Goal: Transaction & Acquisition: Purchase product/service

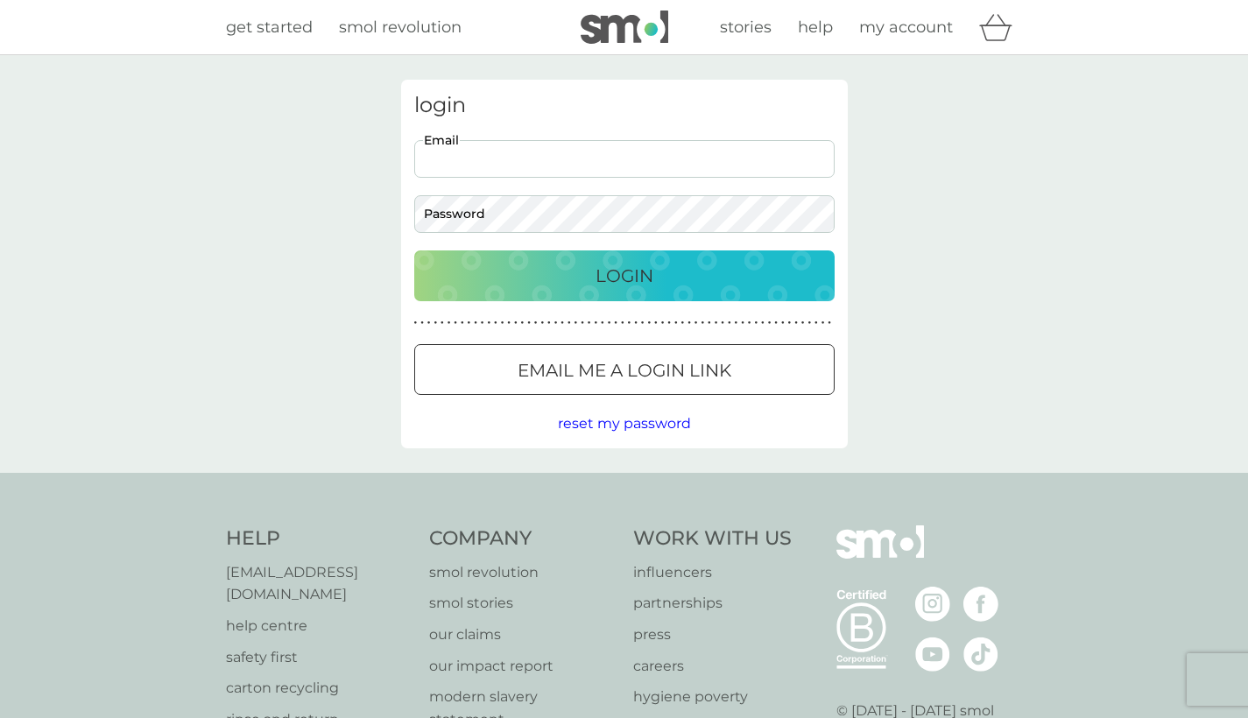
type input "oliviajulescg@gmail.com"
click at [624, 275] on button "Login" at bounding box center [624, 275] width 420 height 51
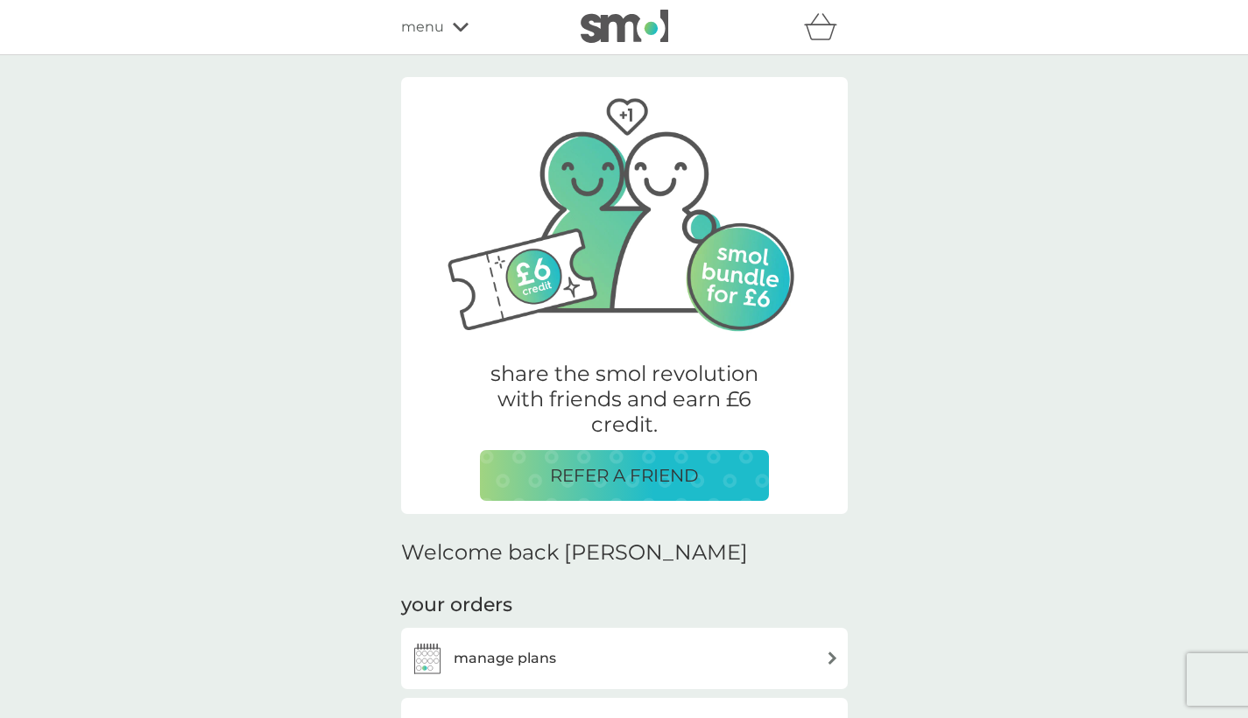
scroll to position [290, 0]
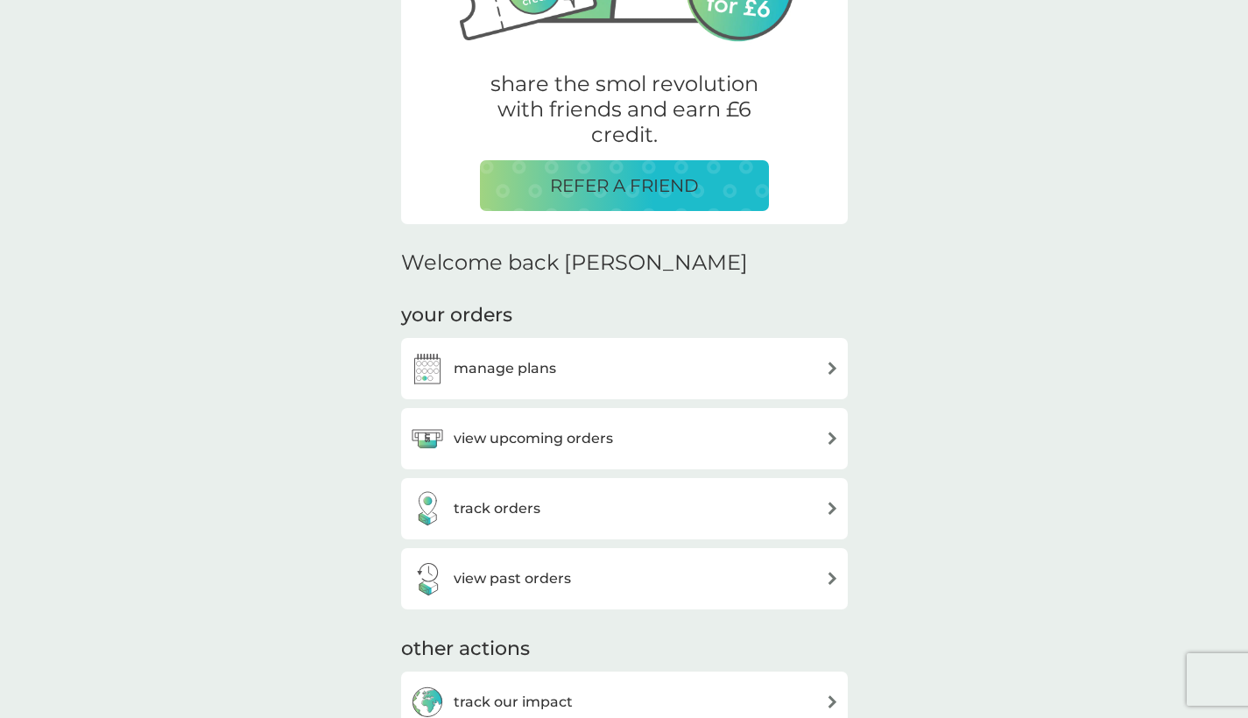
click at [605, 381] on div "manage plans" at bounding box center [624, 368] width 429 height 35
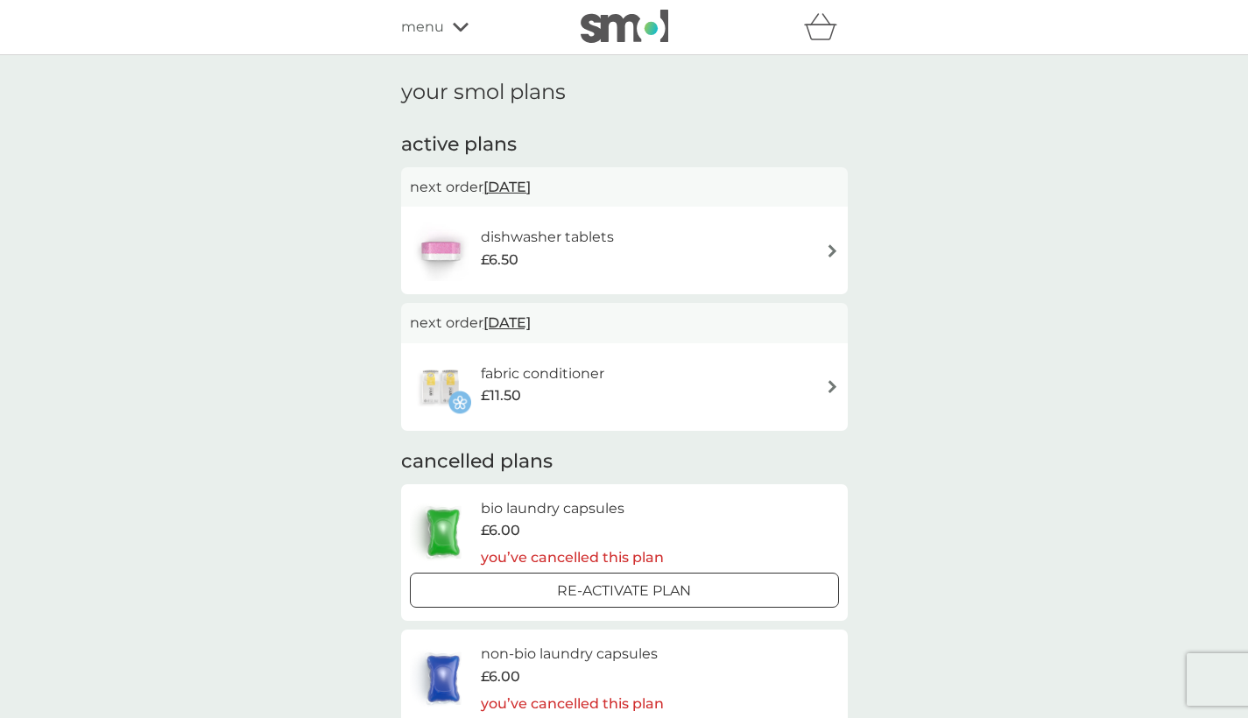
click at [525, 241] on h6 "dishwasher tablets" at bounding box center [547, 237] width 133 height 23
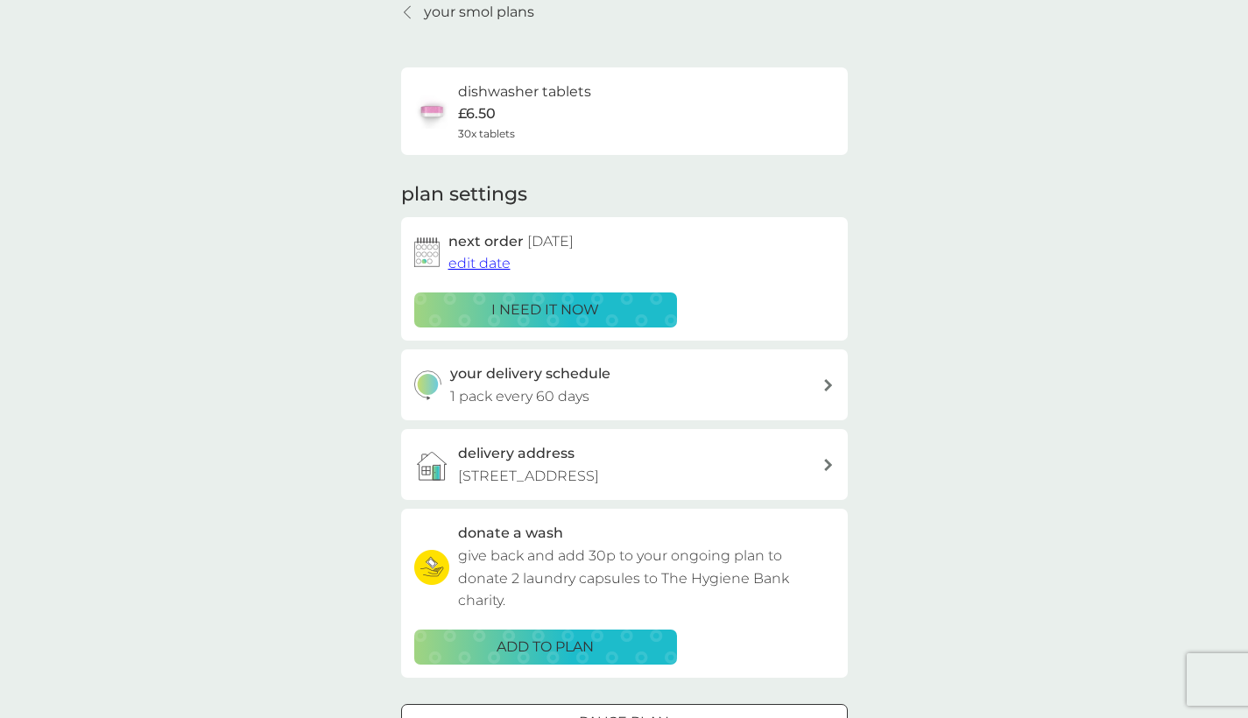
scroll to position [72, 0]
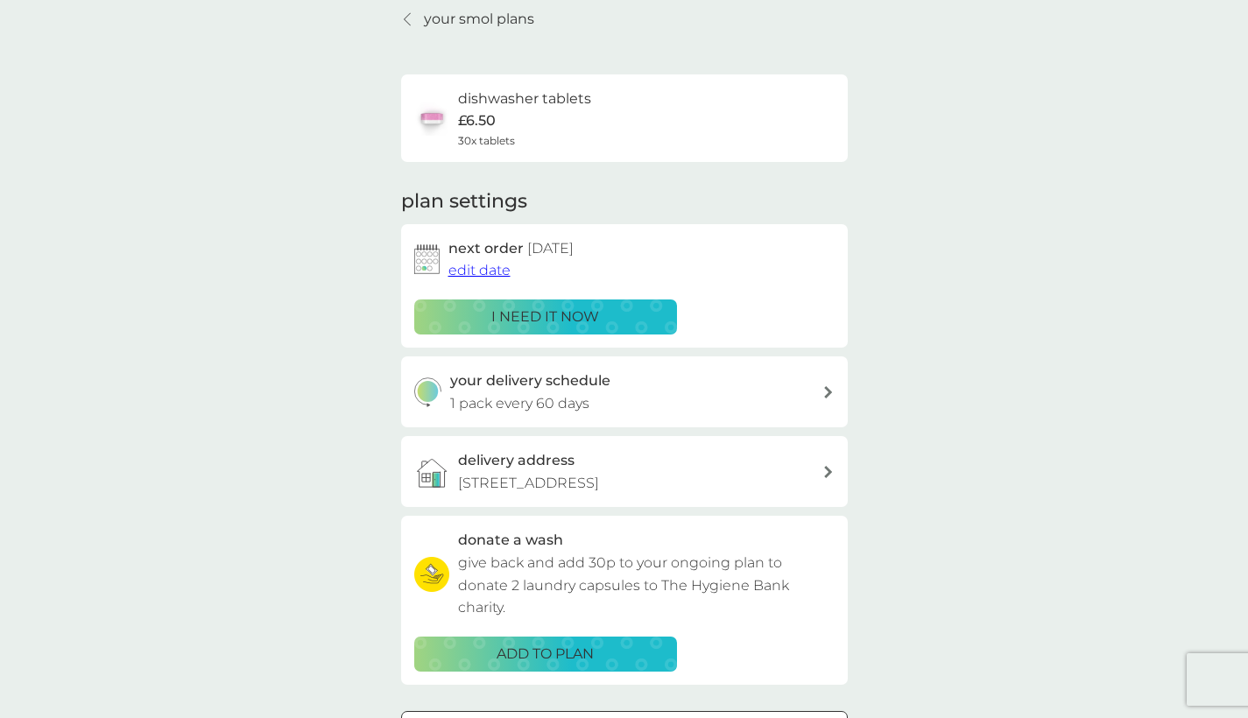
click at [585, 306] on p "i need it now" at bounding box center [545, 317] width 108 height 23
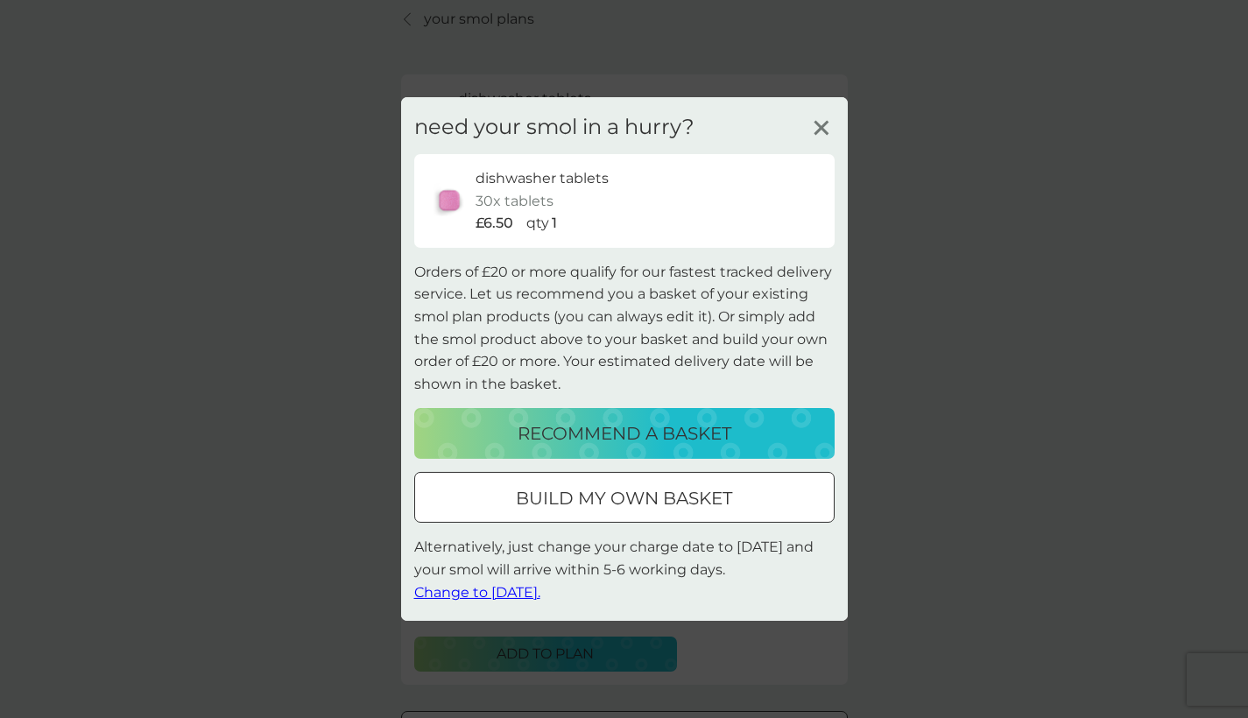
click at [638, 514] on button "build my own basket" at bounding box center [624, 497] width 420 height 51
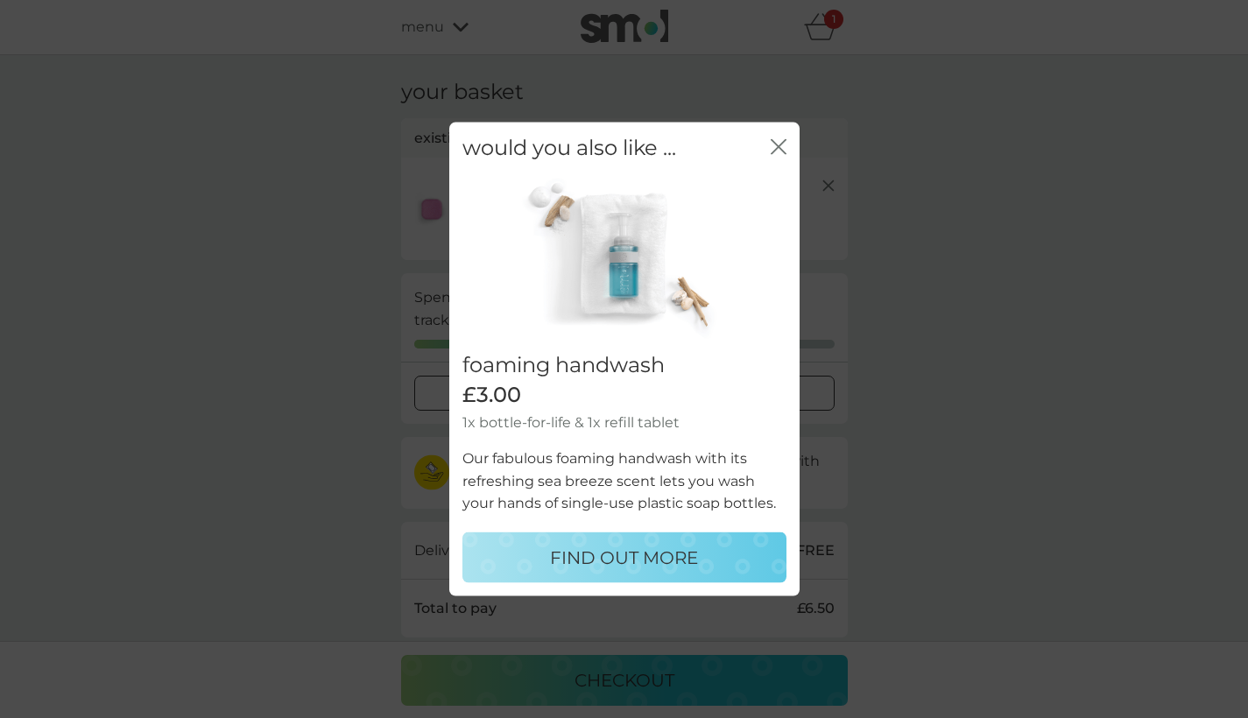
click at [777, 145] on icon "close" at bounding box center [779, 147] width 16 height 16
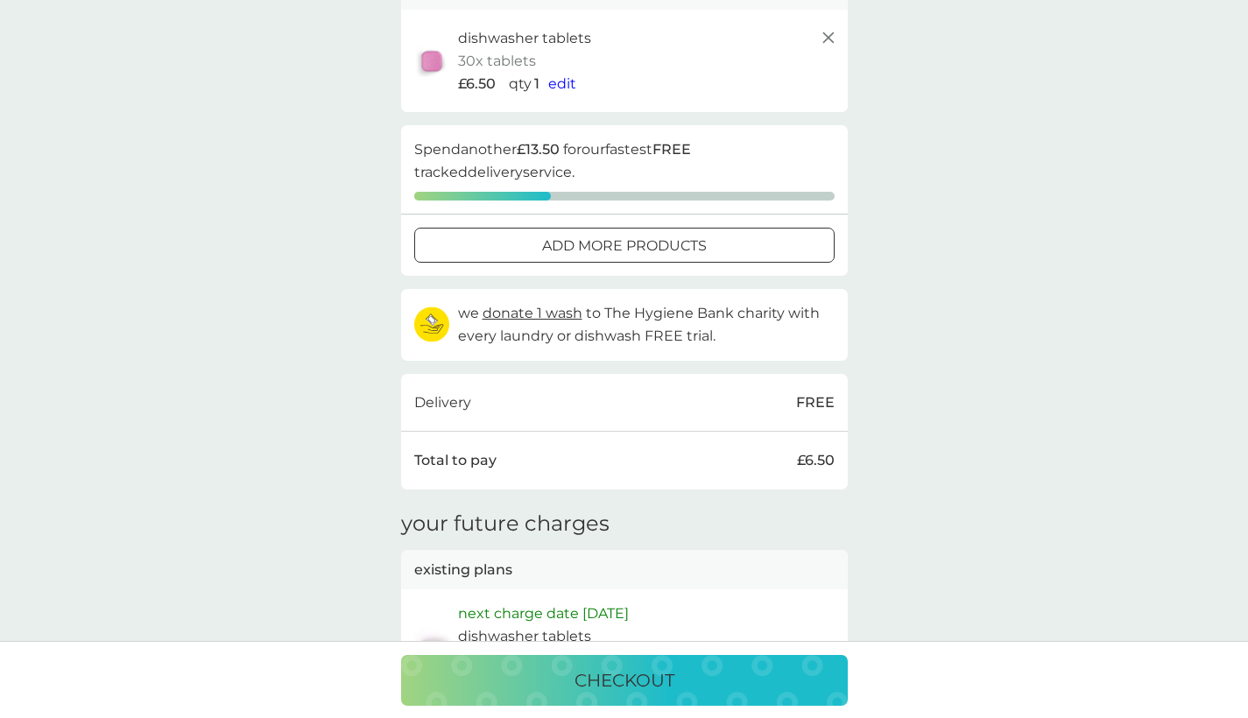
scroll to position [250, 0]
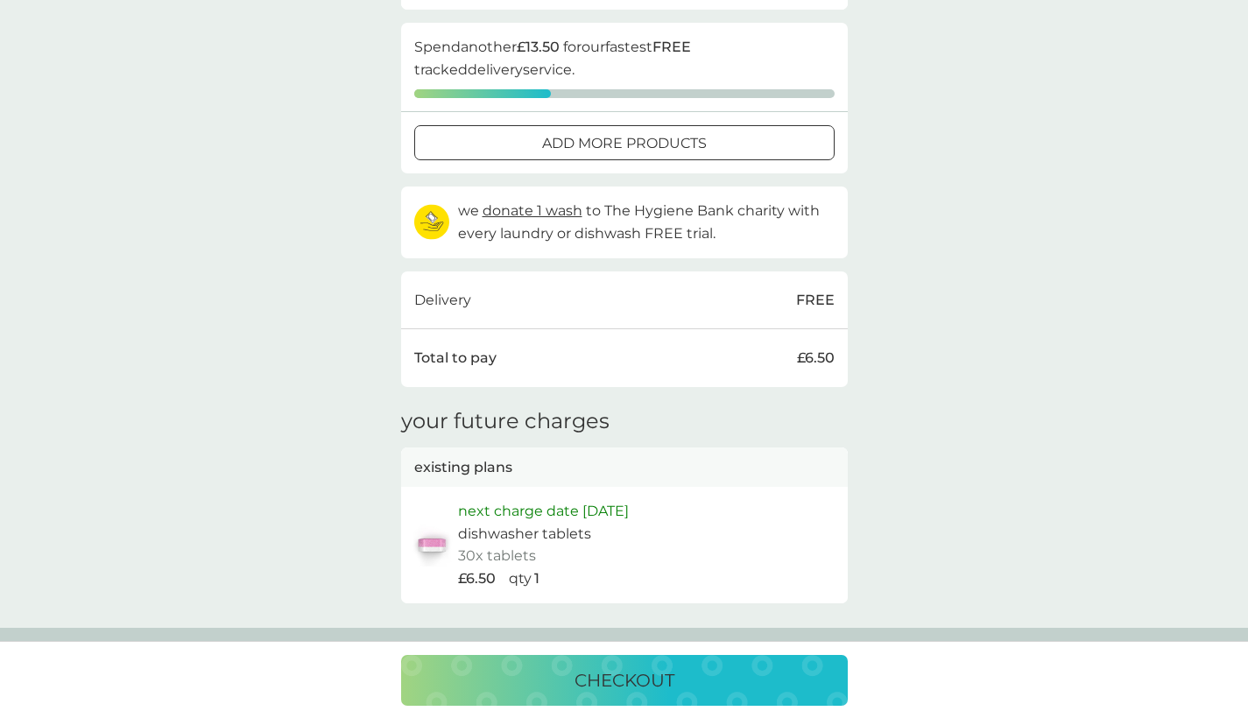
click at [633, 680] on p "checkout" at bounding box center [625, 680] width 100 height 28
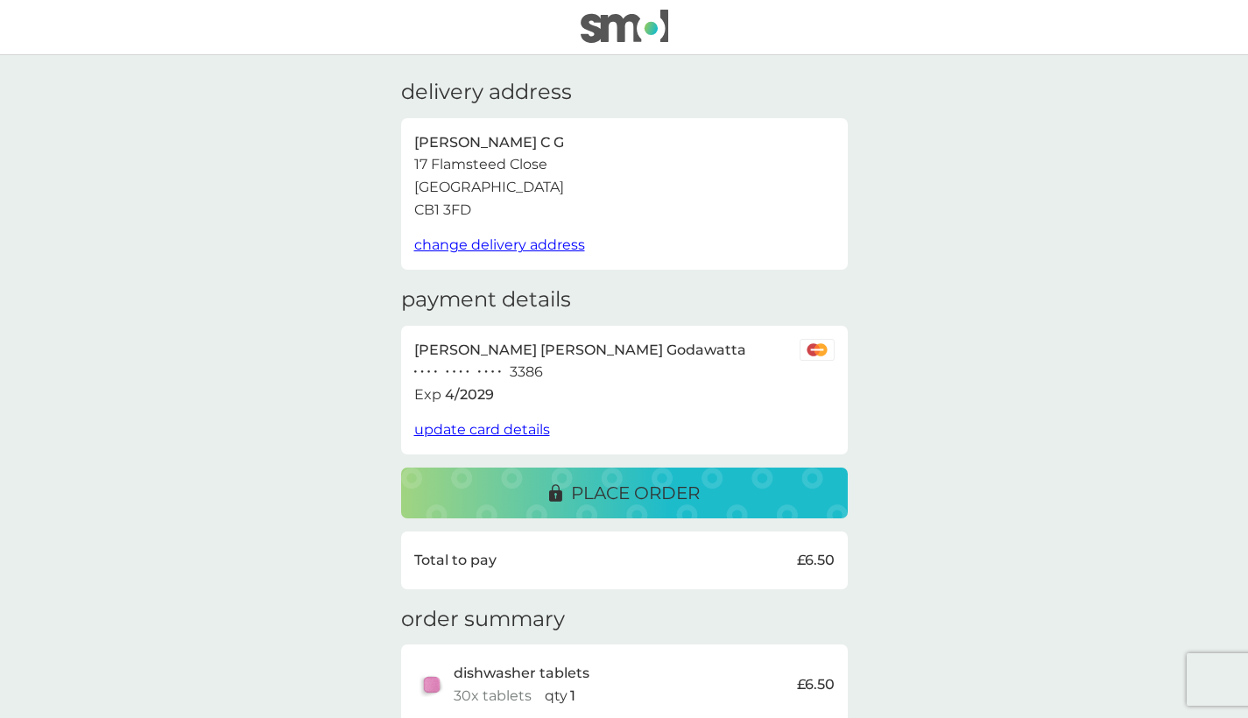
click at [636, 493] on p "place order" at bounding box center [635, 493] width 129 height 28
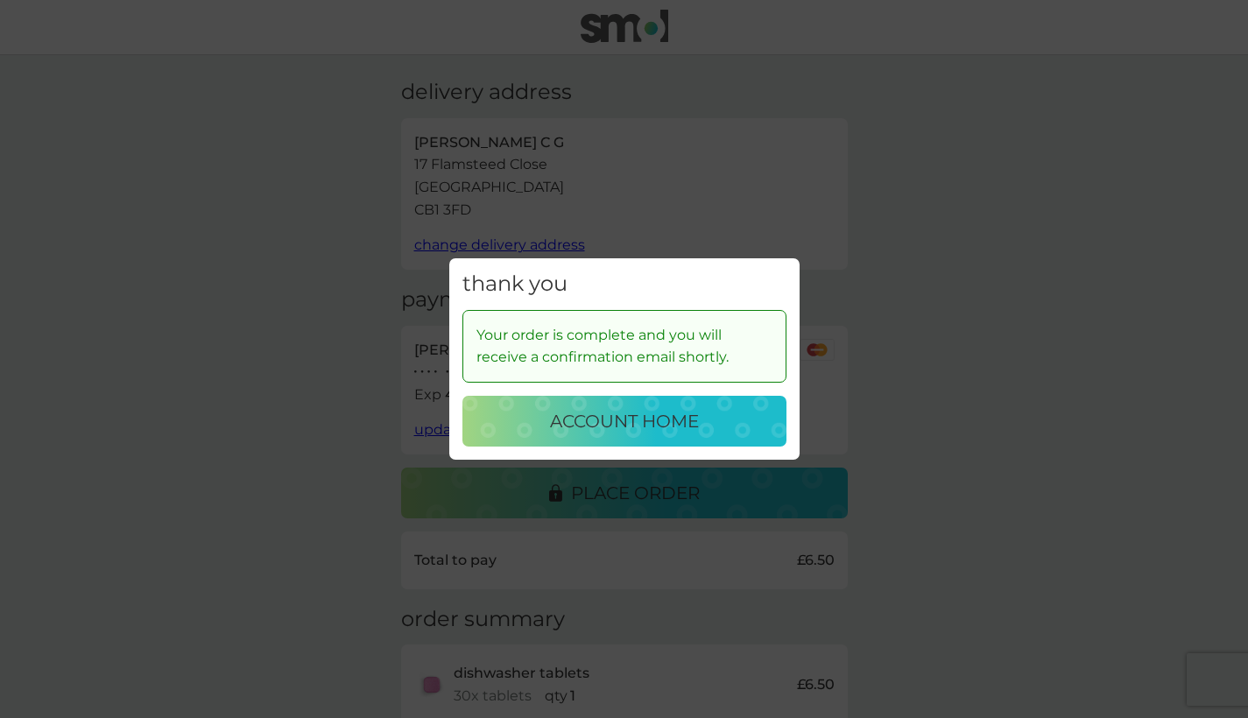
click at [691, 427] on p "account home" at bounding box center [624, 421] width 149 height 28
